Goal: Task Accomplishment & Management: Use online tool/utility

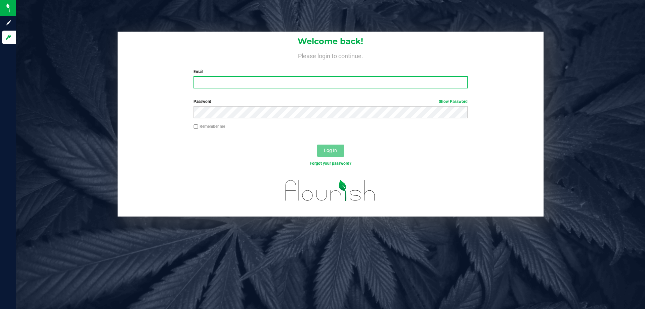
click at [264, 82] on input "Email" at bounding box center [331, 82] width 274 height 12
click at [256, 79] on input "nosmith@l" at bounding box center [331, 82] width 274 height 12
type input "[EMAIL_ADDRESS][DOMAIN_NAME]"
click at [317, 144] on button "Log In" at bounding box center [330, 150] width 27 height 12
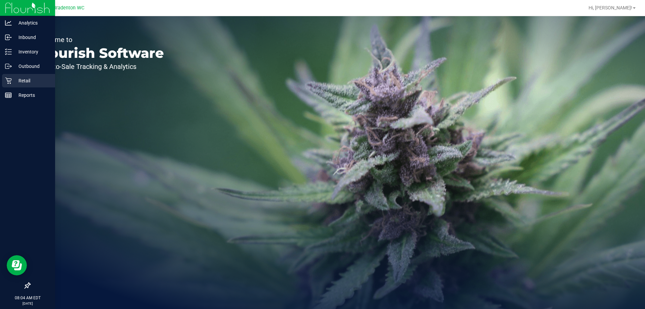
click at [22, 77] on p "Retail" at bounding box center [32, 81] width 40 height 8
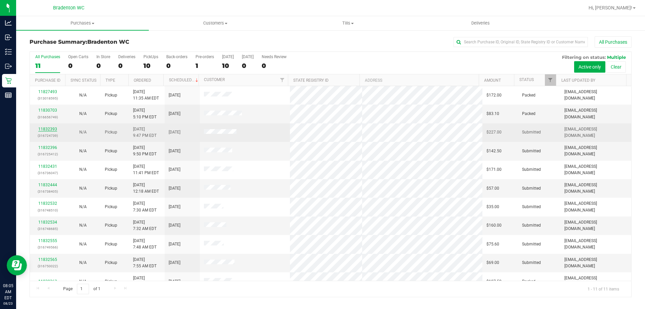
click at [46, 128] on link "11832393" at bounding box center [47, 129] width 19 height 5
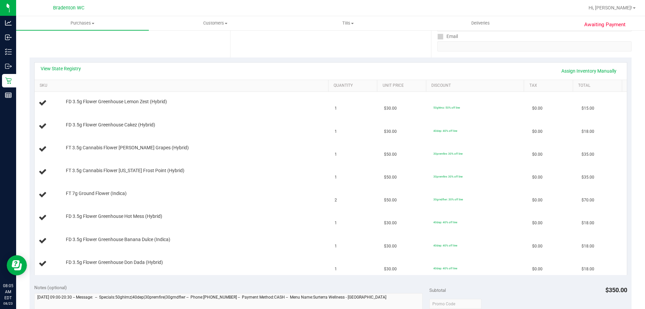
scroll to position [134, 0]
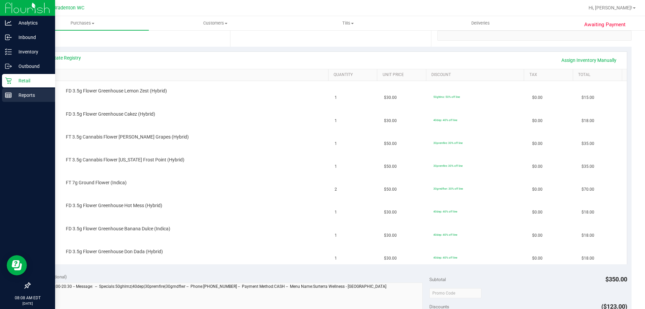
click at [23, 96] on p "Reports" at bounding box center [32, 95] width 40 height 8
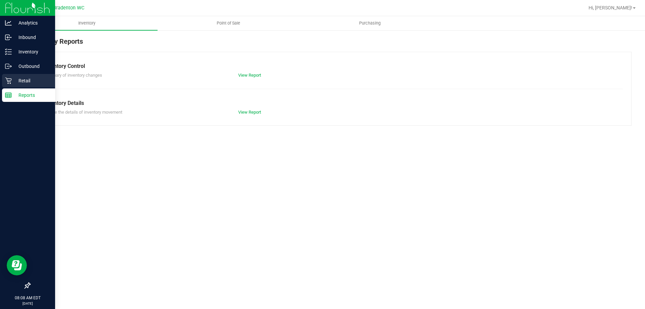
click at [12, 83] on p "Retail" at bounding box center [32, 81] width 40 height 8
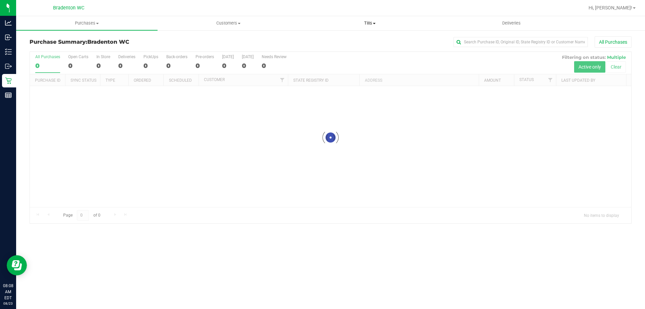
click at [366, 25] on span "Tills" at bounding box center [369, 23] width 141 height 6
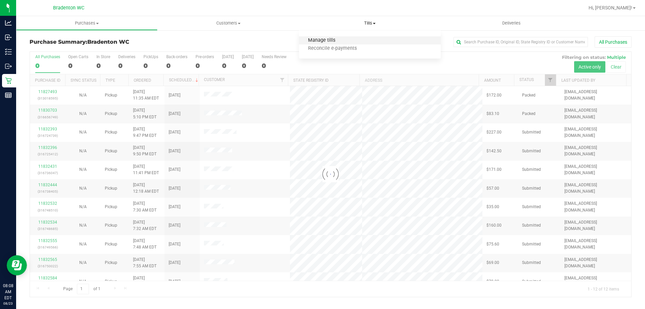
click at [316, 42] on span "Manage tills" at bounding box center [321, 41] width 45 height 6
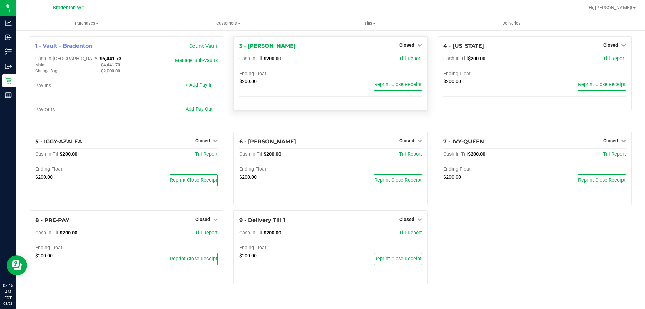
click at [410, 49] on div "Closed" at bounding box center [411, 45] width 23 height 8
click at [415, 41] on div "Closed" at bounding box center [411, 45] width 23 height 8
click at [417, 45] on icon at bounding box center [419, 45] width 5 height 5
click at [412, 62] on div "Open Till" at bounding box center [407, 59] width 50 height 8
click at [411, 59] on link "Open Till" at bounding box center [407, 58] width 18 height 5
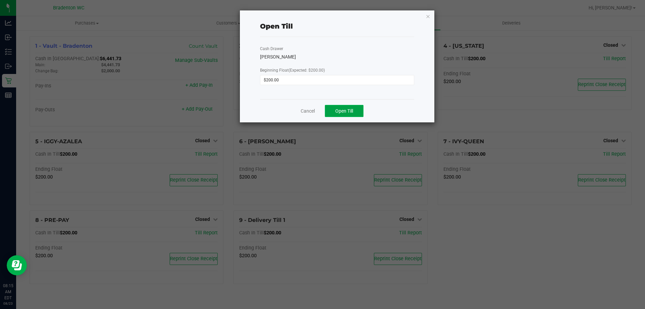
click at [350, 109] on span "Open Till" at bounding box center [344, 110] width 18 height 5
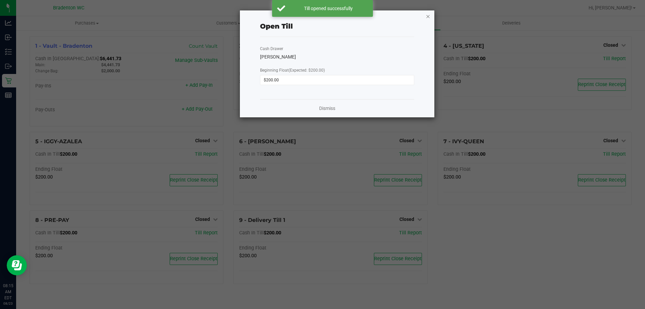
click at [430, 17] on icon "button" at bounding box center [428, 16] width 5 height 8
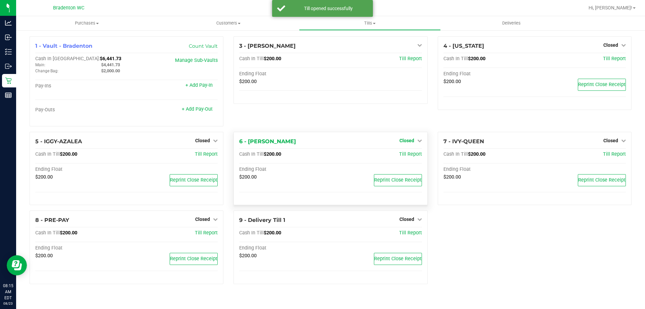
click at [409, 140] on span "Closed" at bounding box center [407, 140] width 15 height 5
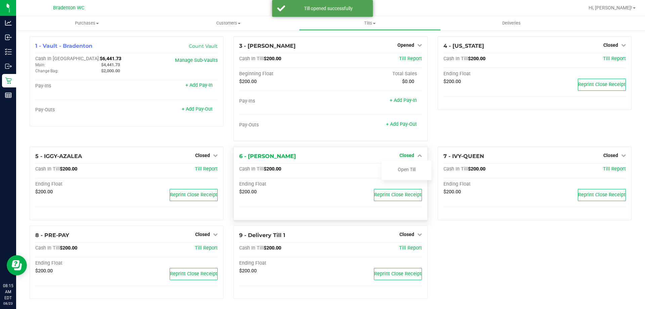
click at [406, 154] on span "Closed" at bounding box center [407, 155] width 15 height 5
click at [407, 155] on span "Closed" at bounding box center [407, 155] width 15 height 5
click at [398, 172] on link "Open Till" at bounding box center [407, 169] width 18 height 5
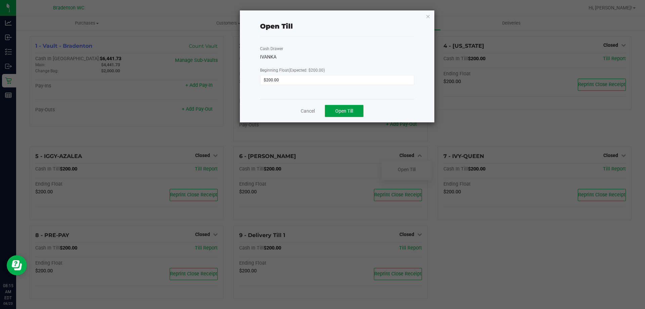
click at [357, 108] on button "Open Till" at bounding box center [344, 111] width 39 height 12
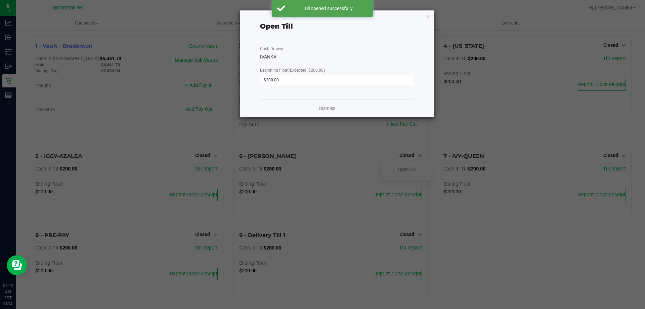
click at [431, 16] on div "Open Till Cash Drawer IVANKA Beginning Float (Expected: $200.00) $200.00 Dismiss" at bounding box center [337, 63] width 195 height 107
click at [429, 15] on icon "button" at bounding box center [428, 16] width 5 height 8
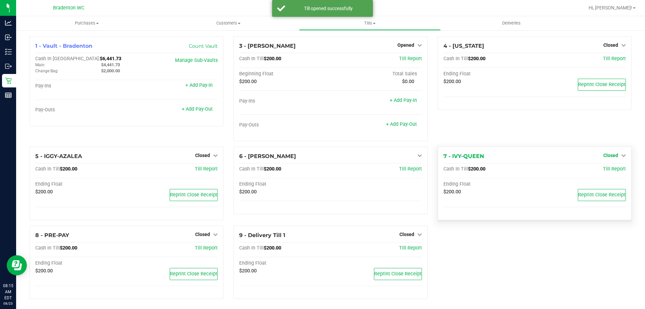
click at [608, 155] on span "Closed" at bounding box center [611, 155] width 15 height 5
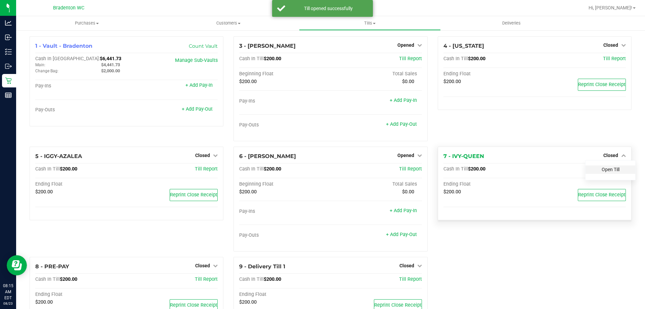
click at [607, 171] on link "Open Till" at bounding box center [611, 169] width 18 height 5
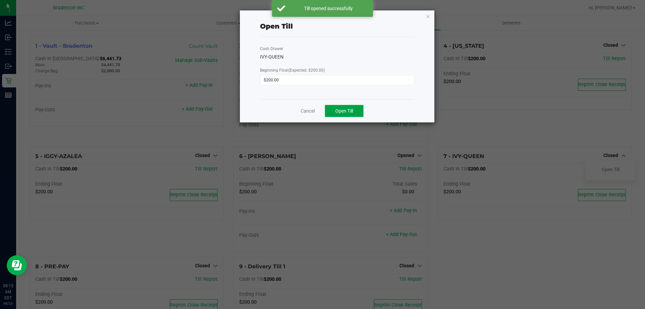
click at [353, 113] on span "Open Till" at bounding box center [344, 110] width 18 height 5
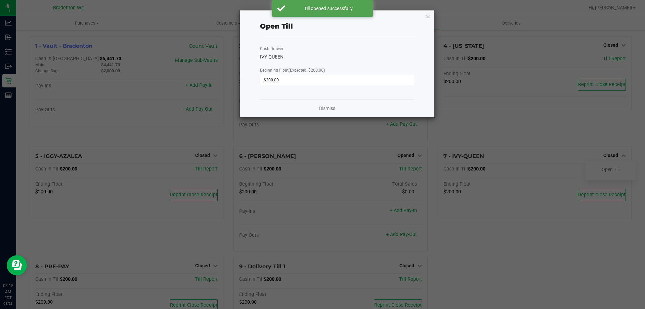
click at [428, 14] on icon "button" at bounding box center [428, 16] width 5 height 8
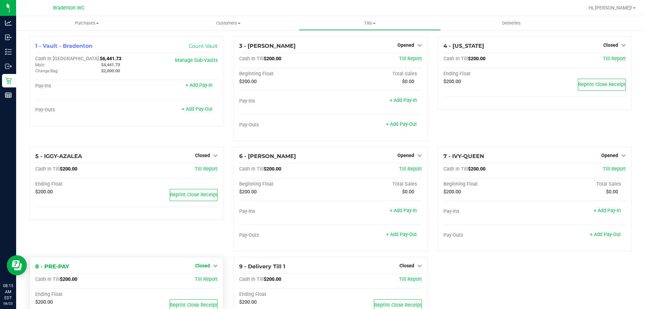
click at [208, 264] on span "Closed" at bounding box center [202, 265] width 15 height 5
click at [205, 279] on link "Open Till" at bounding box center [203, 279] width 18 height 5
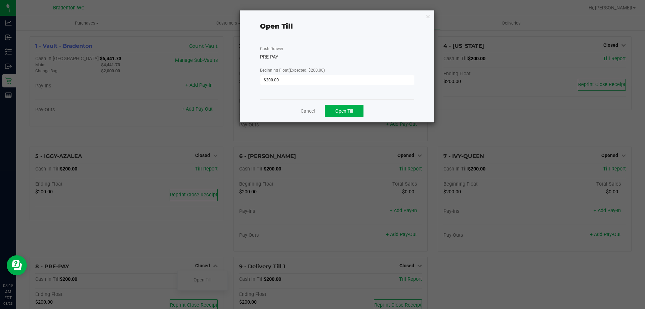
click at [349, 102] on div "Cancel Open Till" at bounding box center [337, 110] width 154 height 23
click at [352, 107] on button "Open Till" at bounding box center [344, 111] width 39 height 12
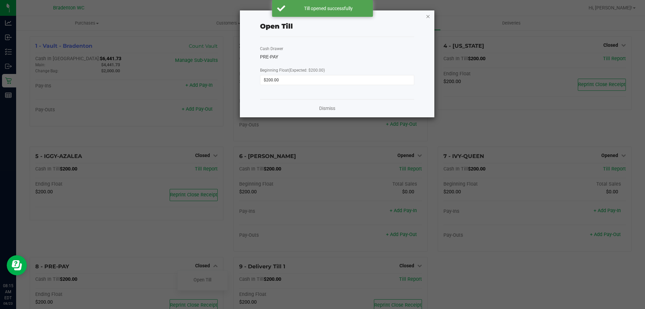
click at [429, 17] on icon "button" at bounding box center [428, 16] width 5 height 8
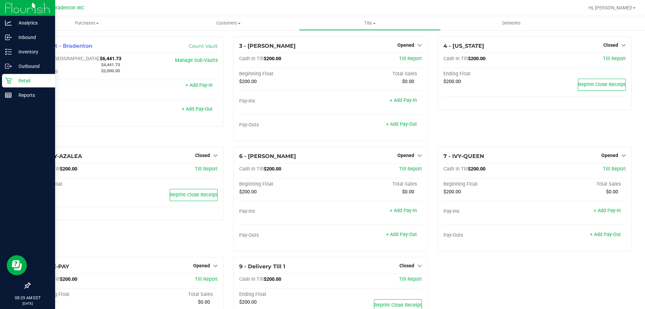
click at [26, 78] on p "Retail" at bounding box center [32, 81] width 40 height 8
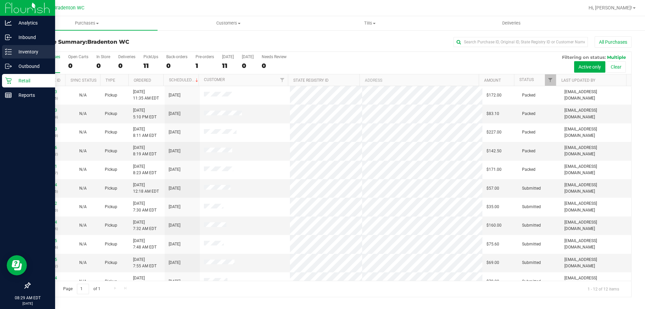
click at [36, 49] on p "Inventory" at bounding box center [32, 52] width 40 height 8
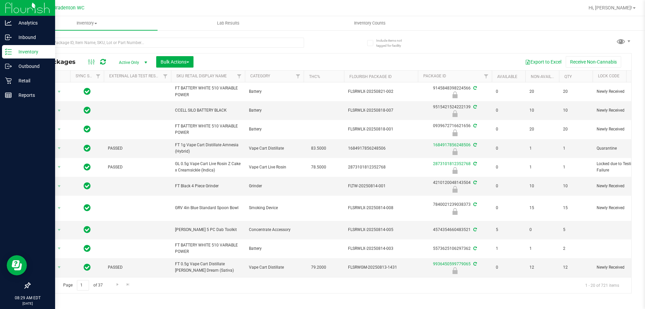
click at [18, 49] on p "Inventory" at bounding box center [32, 52] width 40 height 8
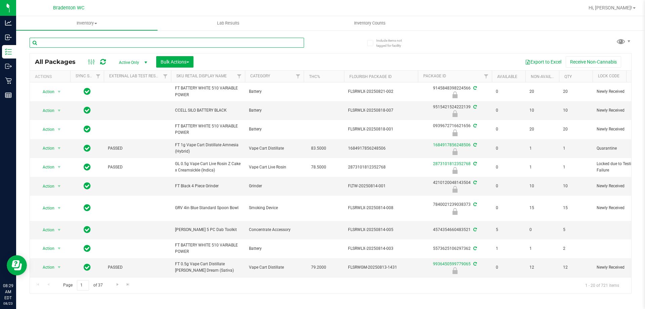
click at [85, 39] on input "text" at bounding box center [167, 43] width 275 height 10
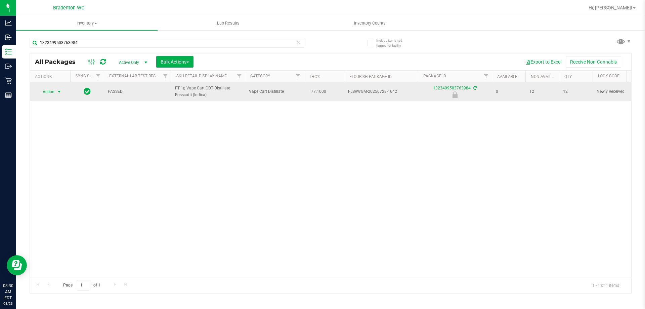
click at [54, 94] on span "Action" at bounding box center [46, 91] width 18 height 9
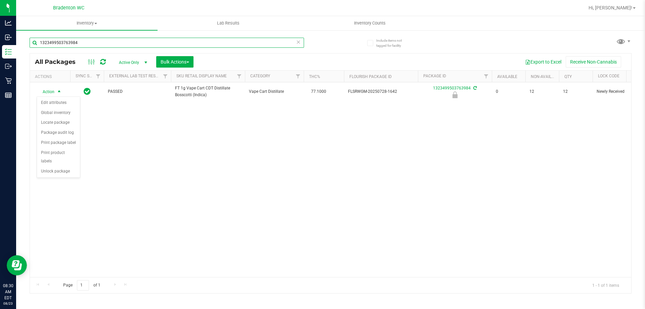
click at [86, 44] on input "1323499503763984" at bounding box center [167, 43] width 275 height 10
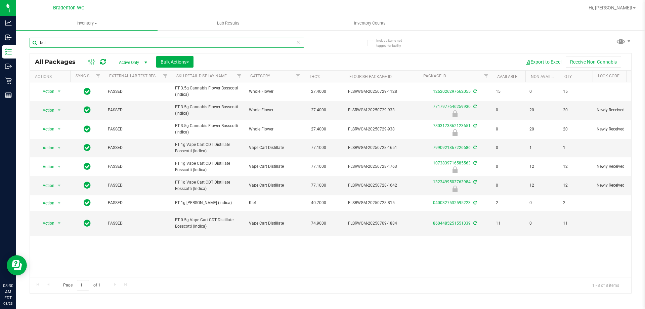
click at [135, 43] on input "bct" at bounding box center [167, 43] width 275 height 10
type input "1323499503763984"
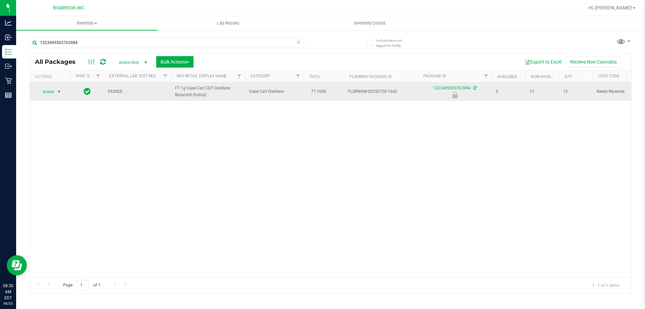
click at [58, 89] on span "select" at bounding box center [58, 91] width 5 height 5
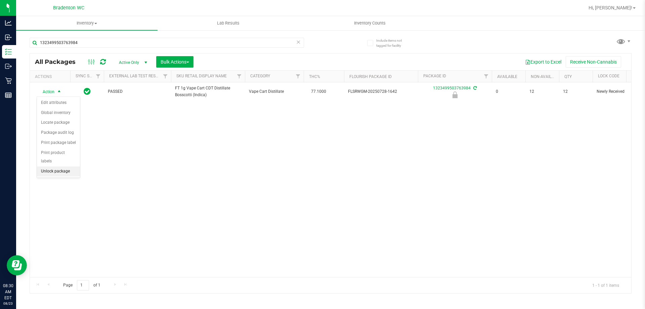
click at [65, 166] on li "Unlock package" at bounding box center [58, 171] width 43 height 10
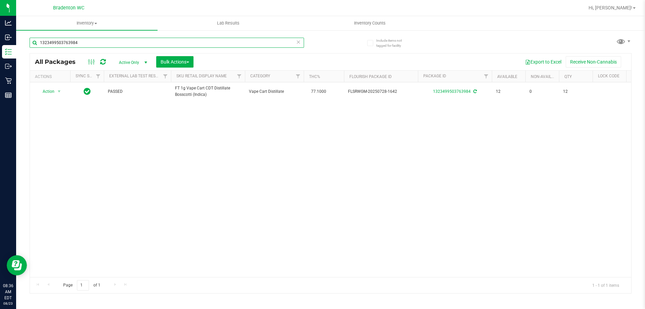
click at [190, 42] on input "1323499503763984" at bounding box center [167, 43] width 275 height 10
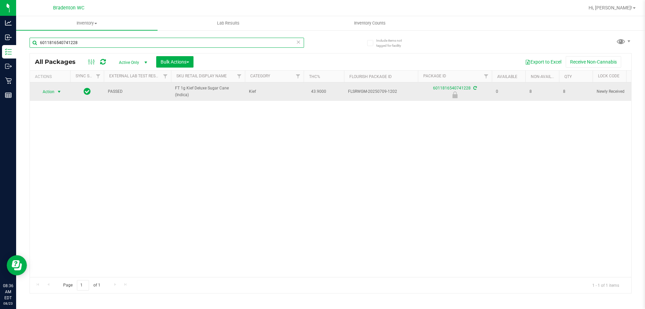
type input "6011816540741228"
click at [59, 92] on span "select" at bounding box center [58, 91] width 5 height 5
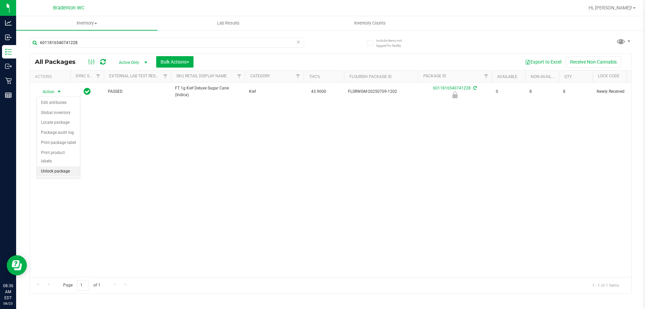
click at [61, 166] on li "Unlock package" at bounding box center [58, 171] width 43 height 10
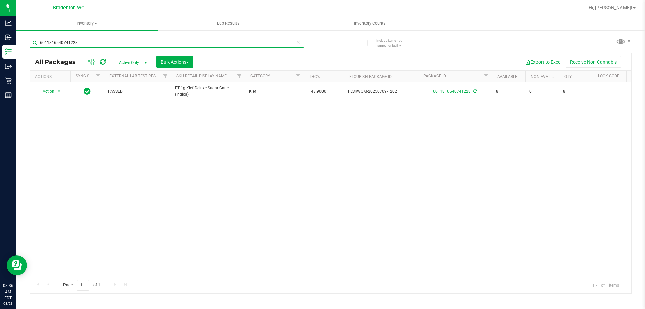
click at [175, 42] on input "6011816540741228" at bounding box center [167, 43] width 275 height 10
click at [298, 43] on icon at bounding box center [298, 42] width 5 height 8
click at [254, 41] on input "text" at bounding box center [167, 43] width 275 height 10
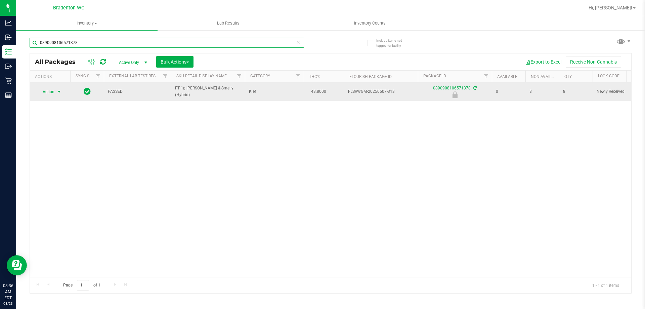
type input "0890908106571378"
click at [58, 91] on span "select" at bounding box center [58, 91] width 5 height 5
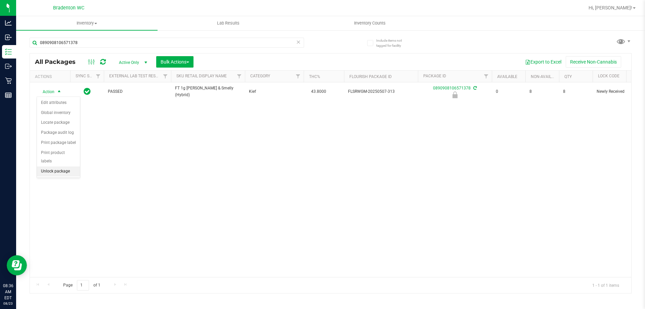
click at [57, 166] on li "Unlock package" at bounding box center [58, 171] width 43 height 10
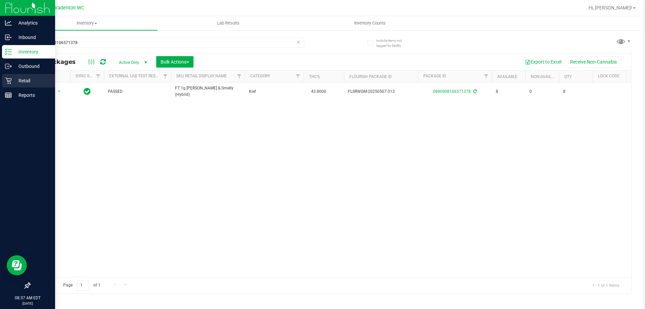
click at [36, 82] on p "Retail" at bounding box center [32, 81] width 40 height 8
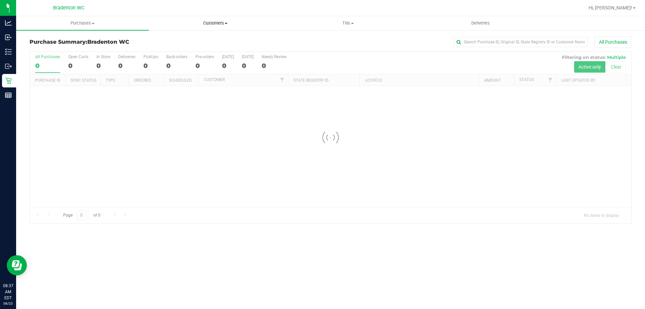
click at [222, 24] on span "Customers" at bounding box center [215, 23] width 132 height 6
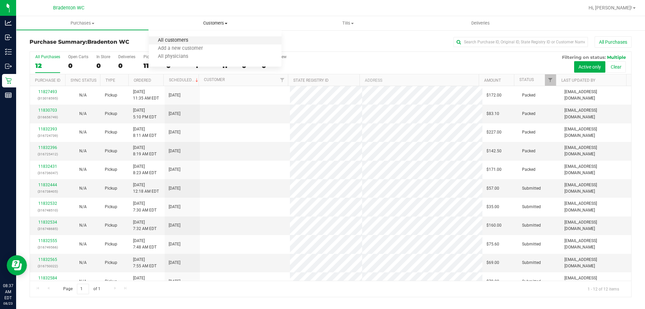
click at [178, 41] on span "All customers" at bounding box center [173, 41] width 48 height 6
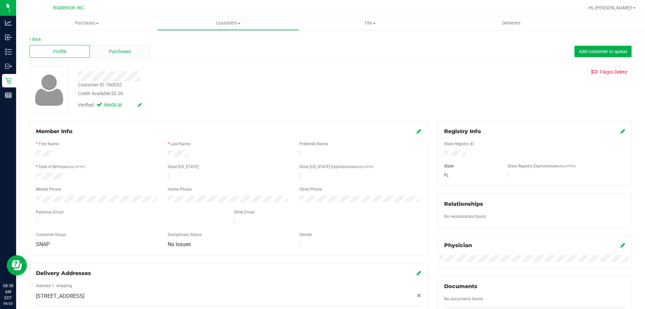
click at [130, 51] on span "Purchases" at bounding box center [120, 51] width 22 height 7
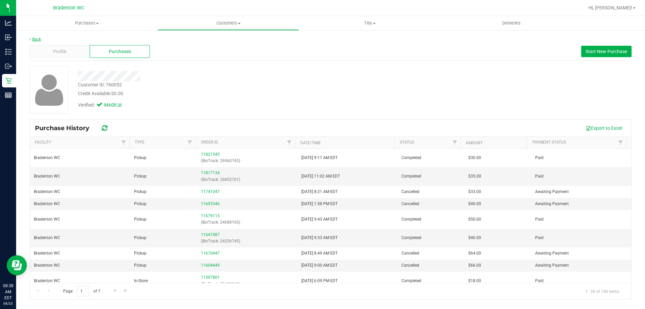
click at [37, 40] on link "Back" at bounding box center [35, 39] width 11 height 5
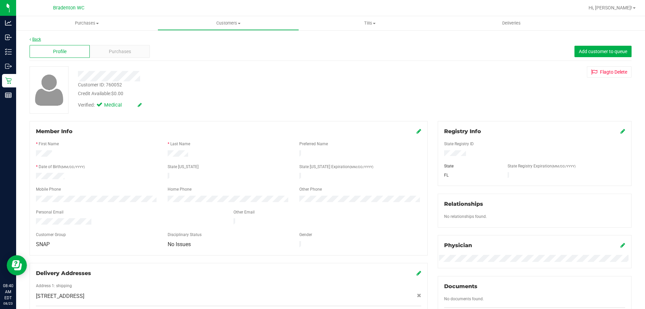
click at [38, 38] on link "Back" at bounding box center [35, 39] width 11 height 5
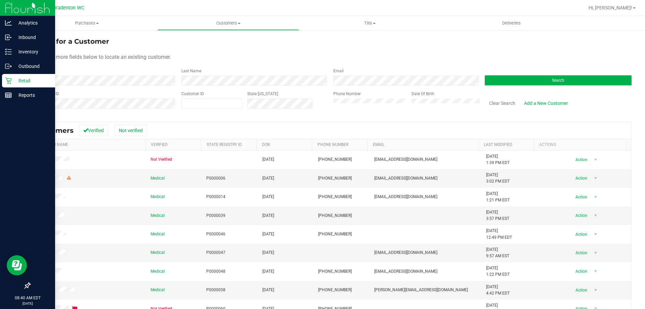
click at [18, 86] on div "Retail" at bounding box center [28, 80] width 53 height 13
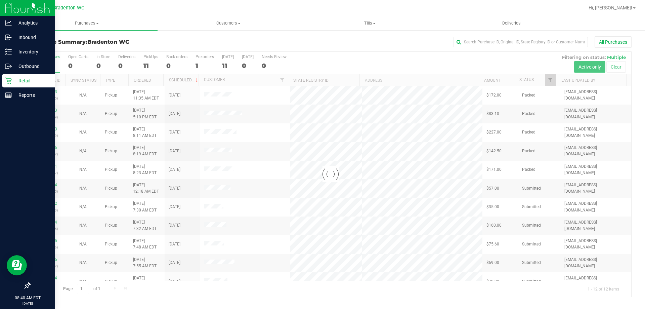
click at [165, 8] on div at bounding box center [352, 7] width 464 height 13
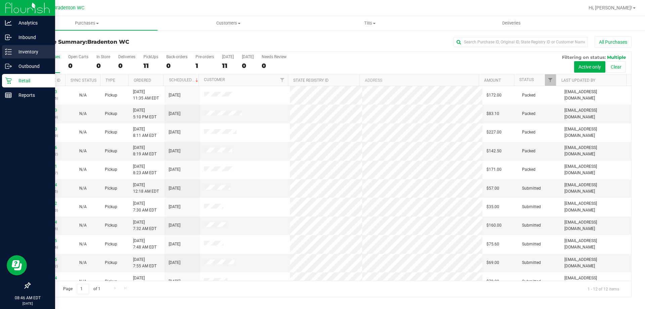
click at [36, 48] on p "Inventory" at bounding box center [32, 52] width 40 height 8
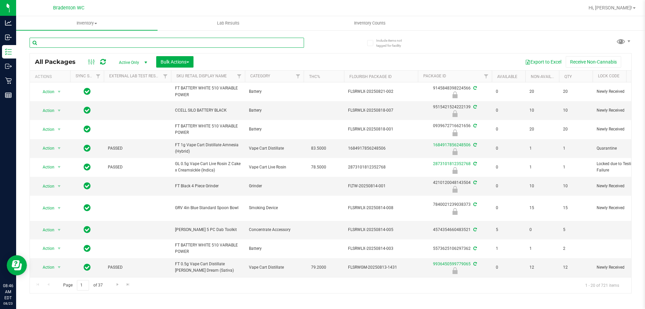
click at [88, 43] on input "text" at bounding box center [167, 43] width 275 height 10
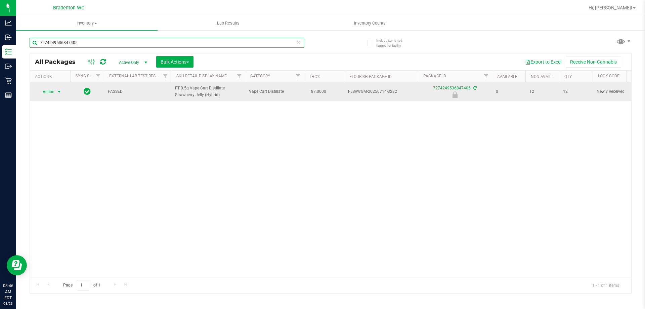
type input "7274249536847405"
click at [59, 94] on span "select" at bounding box center [58, 91] width 5 height 5
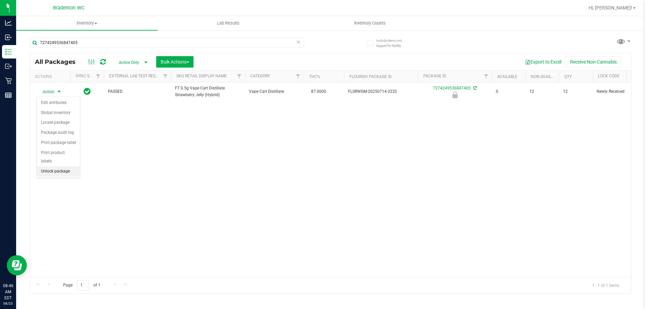
click at [52, 166] on li "Unlock package" at bounding box center [58, 171] width 43 height 10
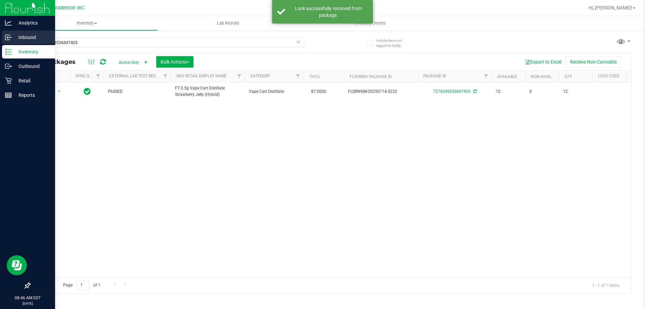
click at [31, 37] on p "Inbound" at bounding box center [32, 37] width 40 height 8
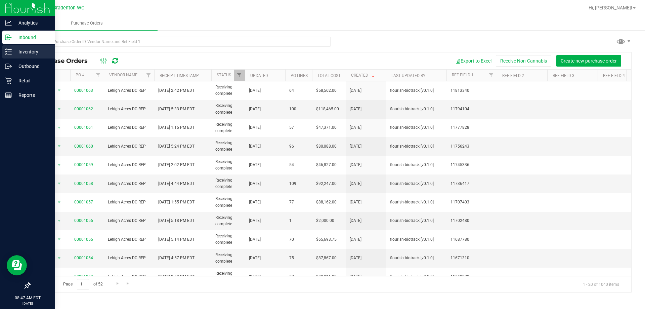
click at [11, 54] on icon at bounding box center [8, 51] width 7 height 7
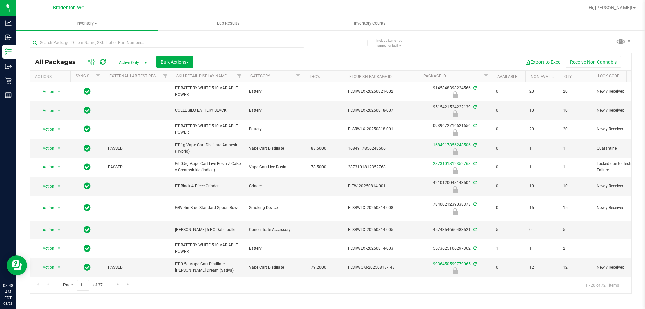
drag, startPoint x: 63, startPoint y: 1, endPoint x: 521, endPoint y: 13, distance: 457.5
click at [521, 13] on div at bounding box center [352, 7] width 464 height 13
click at [634, 8] on span at bounding box center [634, 7] width 3 height 1
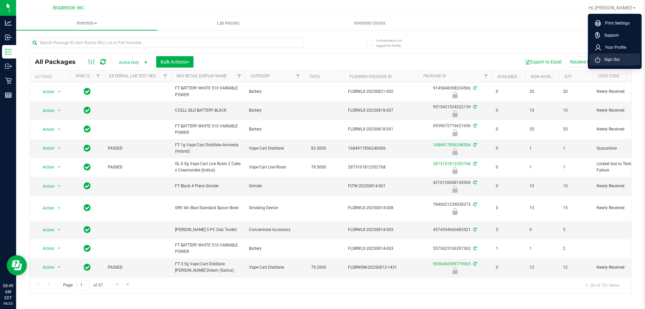
click at [619, 58] on span "Sign Out" at bounding box center [610, 59] width 19 height 7
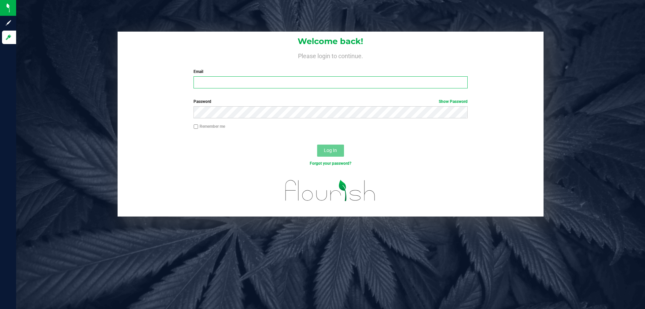
click at [261, 85] on input "Email" at bounding box center [331, 82] width 274 height 12
type input "[EMAIL_ADDRESS][DOMAIN_NAME]"
click at [317, 144] on button "Log In" at bounding box center [330, 150] width 27 height 12
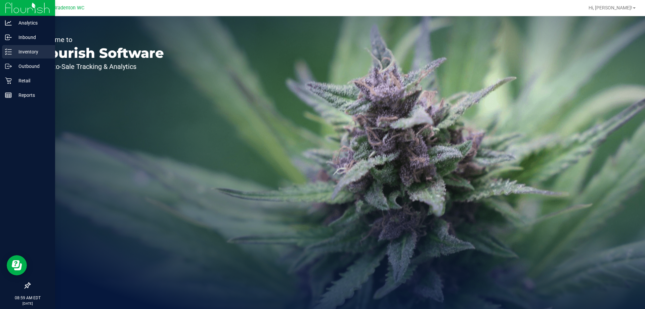
click at [9, 48] on div "Inventory" at bounding box center [28, 51] width 53 height 13
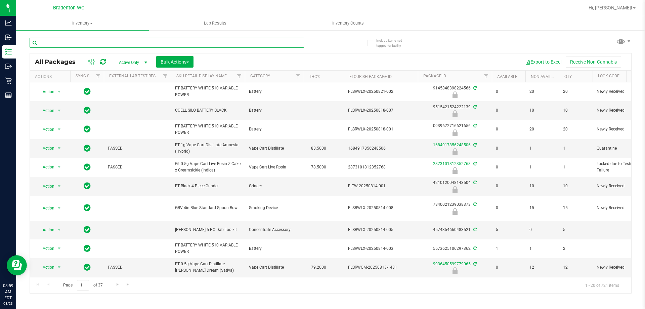
click at [83, 40] on input "text" at bounding box center [167, 43] width 275 height 10
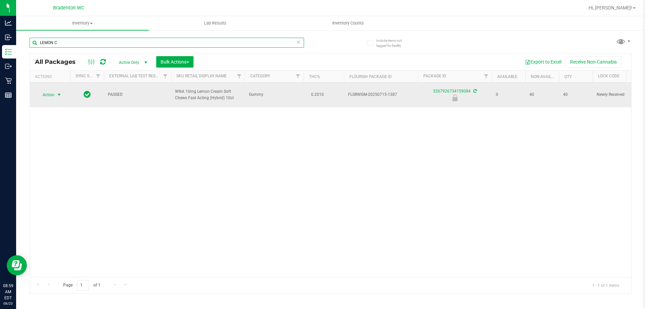
type input "LEMON C"
click at [45, 95] on span "Action" at bounding box center [46, 94] width 18 height 9
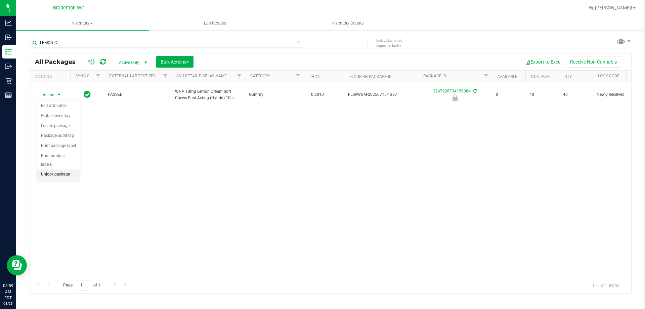
click at [65, 169] on li "Unlock package" at bounding box center [58, 174] width 43 height 10
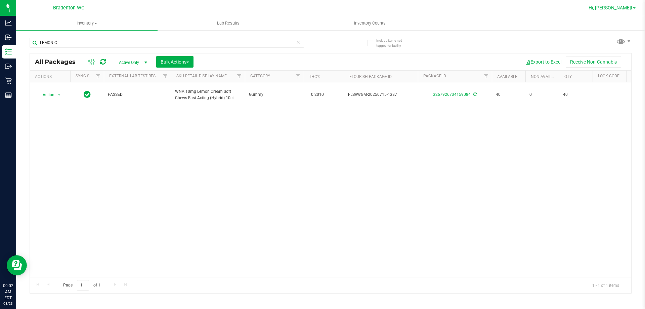
click at [624, 7] on span "Hi, [PERSON_NAME]!" at bounding box center [611, 7] width 44 height 5
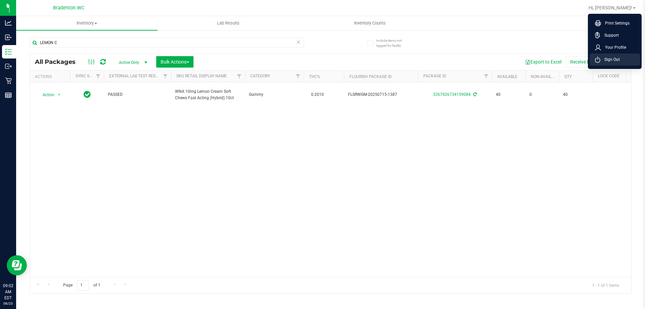
click at [623, 64] on li "Sign Out" at bounding box center [615, 59] width 50 height 12
